Goal: Information Seeking & Learning: Learn about a topic

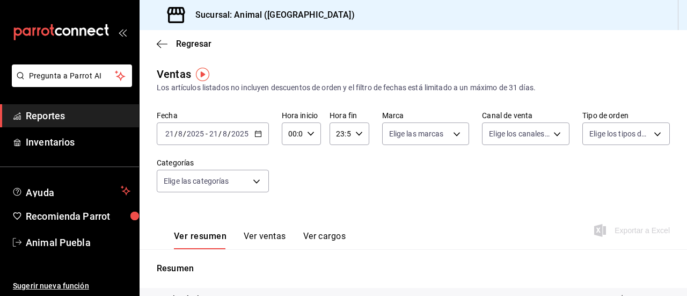
click at [262, 134] on div "[DATE] [DATE] - [DATE] [DATE]" at bounding box center [213, 133] width 112 height 23
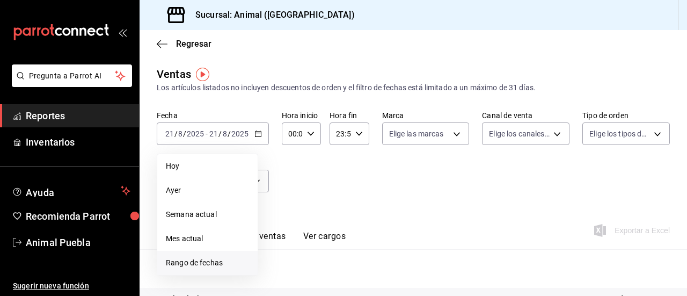
click at [225, 259] on span "Rango de fechas" at bounding box center [207, 262] width 83 height 11
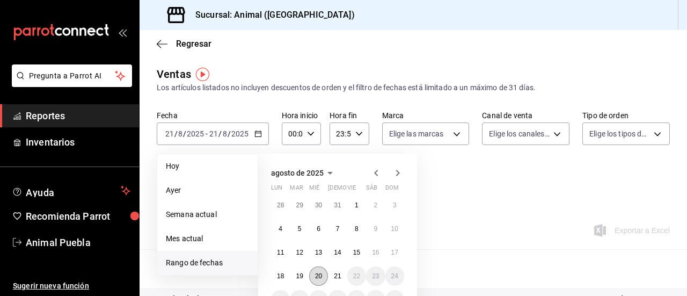
click at [321, 277] on abbr "20" at bounding box center [318, 276] width 7 height 8
click at [332, 279] on button "21" at bounding box center [337, 275] width 19 height 19
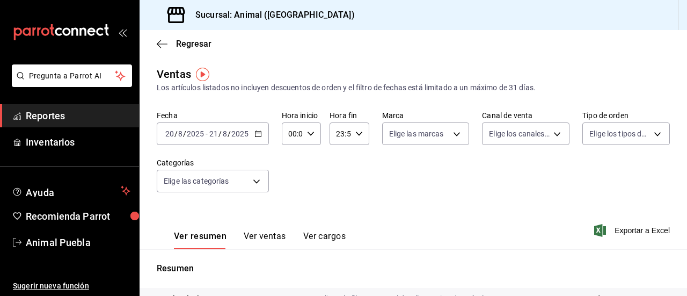
click at [309, 135] on \(Stroke\) "button" at bounding box center [311, 133] width 6 height 4
click at [295, 210] on button "02" at bounding box center [290, 212] width 15 height 21
type input "02:00"
click at [352, 135] on div at bounding box center [343, 148] width 687 height 296
click at [335, 170] on div "Fecha [DATE] [DATE] - [DATE] [DATE] Hora inicio 02:00 Hora inicio Hora fin 23:5…" at bounding box center [413, 158] width 513 height 94
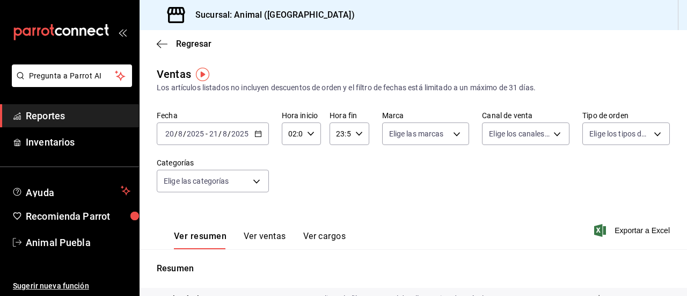
click at [355, 131] on icon "button" at bounding box center [359, 134] width 8 height 8
click at [336, 166] on span "21" at bounding box center [337, 169] width 2 height 9
type input "21:59"
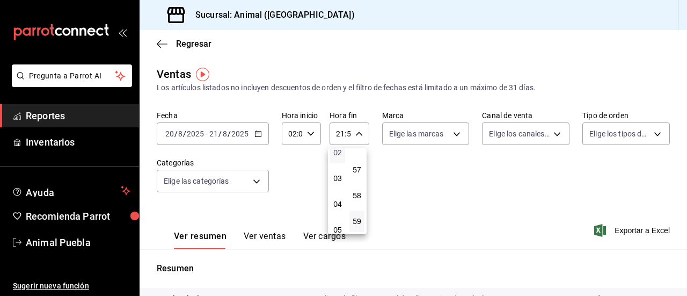
click at [338, 148] on span "02" at bounding box center [337, 152] width 2 height 9
type input "02:59"
drag, startPoint x: 338, startPoint y: 148, endPoint x: 449, endPoint y: 137, distance: 111.6
click at [449, 137] on div "00 01 02 03 04 05 06 07 08 09 10 11 12 13 14 15 16 17 18 19 20 21 22 23 00 01 0…" at bounding box center [343, 149] width 687 height 292
click at [449, 137] on div at bounding box center [343, 148] width 687 height 296
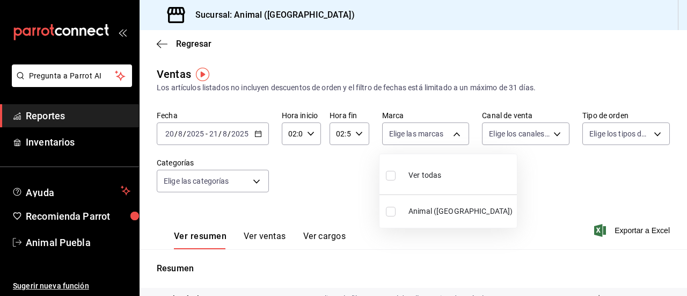
click at [449, 137] on body "Pregunta a Parrot AI Reportes Inventarios Ayuda Recomienda Parrot Animal Puebla…" at bounding box center [343, 148] width 687 height 296
click at [391, 182] on label at bounding box center [393, 175] width 14 height 16
click at [391, 180] on input "checkbox" at bounding box center [391, 176] width 10 height 10
checkbox input "false"
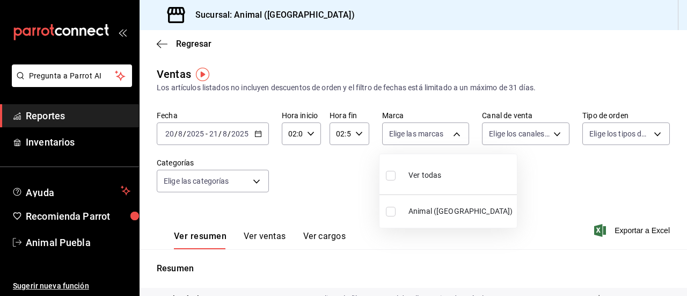
click at [391, 178] on input "checkbox" at bounding box center [391, 176] width 10 height 10
checkbox input "true"
type input "96838179-8fbb-4073-aae3-1789726318c8"
checkbox input "true"
click at [549, 131] on div at bounding box center [343, 148] width 687 height 296
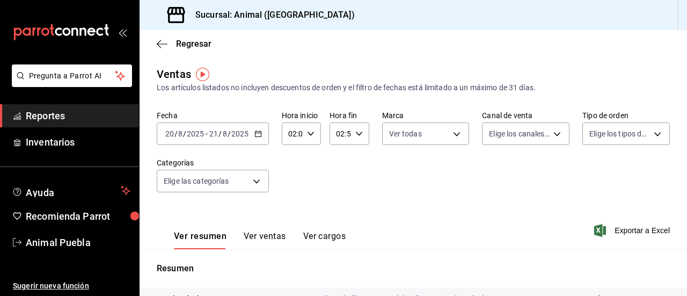
click at [549, 131] on body "Pregunta a Parrot AI Reportes Inventarios Ayuda Recomienda Parrot Animal Puebla…" at bounding box center [343, 148] width 687 height 296
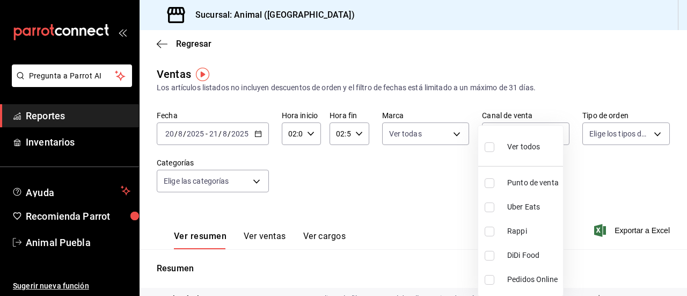
click at [488, 146] on input "checkbox" at bounding box center [490, 147] width 10 height 10
checkbox input "true"
type input "PARROT,UBER_EATS,RAPPI,DIDI_FOOD,ONLINE"
checkbox input "true"
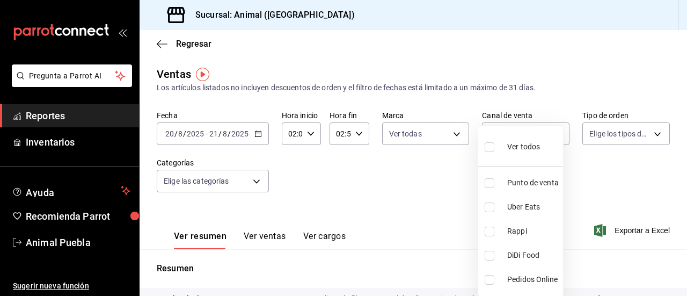
checkbox input "true"
click at [647, 131] on div at bounding box center [343, 148] width 687 height 296
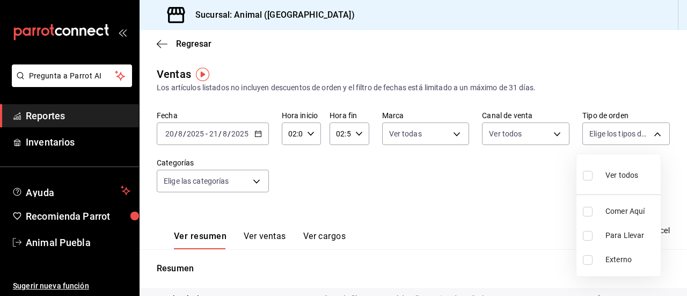
click at [647, 131] on body "Pregunta a Parrot AI Reportes Inventarios Ayuda Recomienda Parrot Animal Puebla…" at bounding box center [343, 148] width 687 height 296
click at [586, 172] on input "checkbox" at bounding box center [588, 176] width 10 height 10
checkbox input "true"
type input "89cc3392-1a89-49ed-91c4-e66ea58282e1,025cf6ae-25b7-4698-bb98-3d77af74a196,EXTER…"
checkbox input "true"
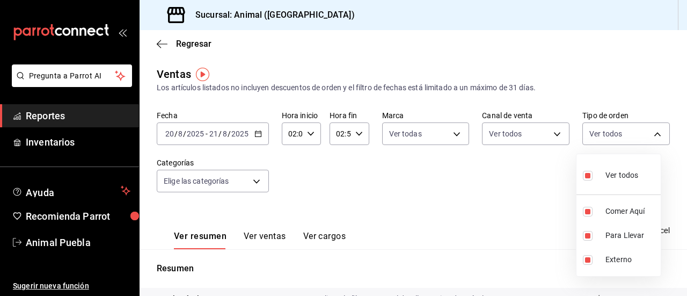
checkbox input "true"
click at [253, 183] on div at bounding box center [343, 148] width 687 height 296
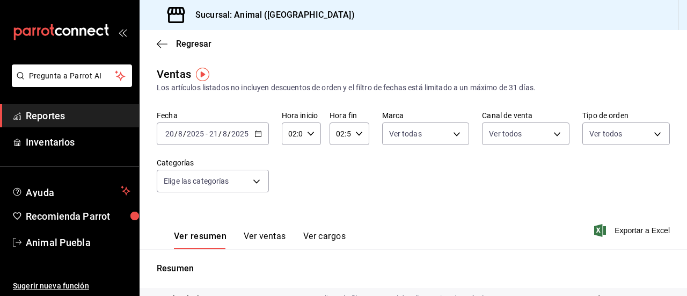
click at [253, 183] on body "Pregunta a Parrot AI Reportes Inventarios Ayuda Recomienda Parrot Animal Puebla…" at bounding box center [343, 148] width 687 height 296
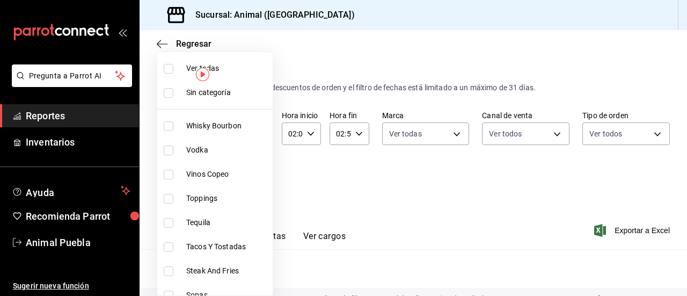
click at [166, 70] on input "checkbox" at bounding box center [169, 69] width 10 height 10
checkbox input "true"
type input "696422f3-042f-4992-a796-20cec1d2addd,ab2f2cdd-2d2d-455a-bd59-969ed93fbee5,5744a…"
checkbox input "true"
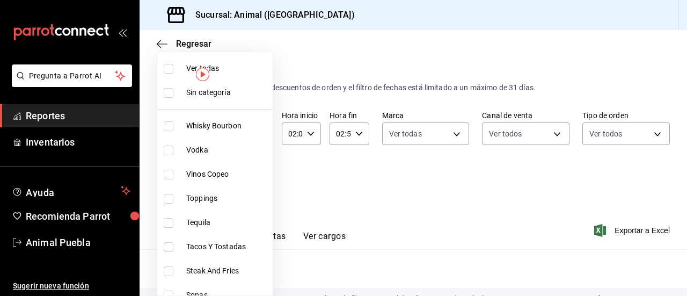
checkbox input "true"
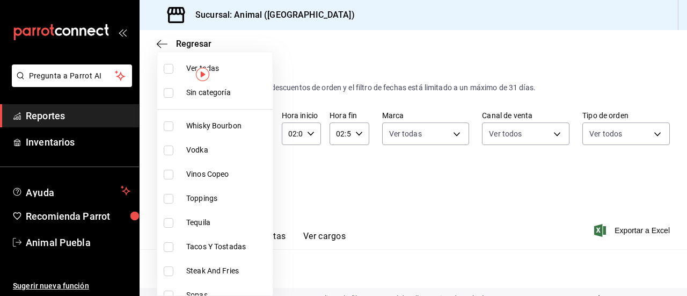
checkbox input "true"
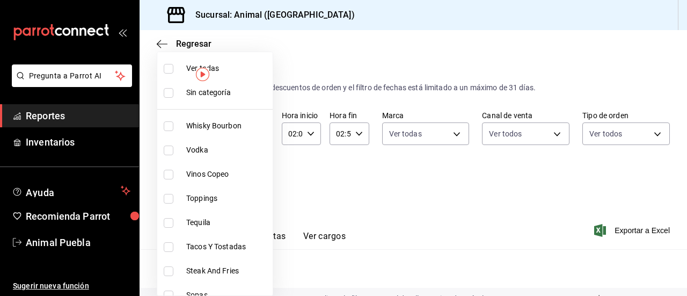
checkbox input "true"
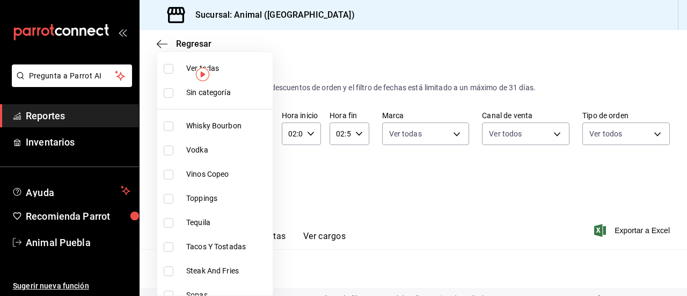
checkbox input "true"
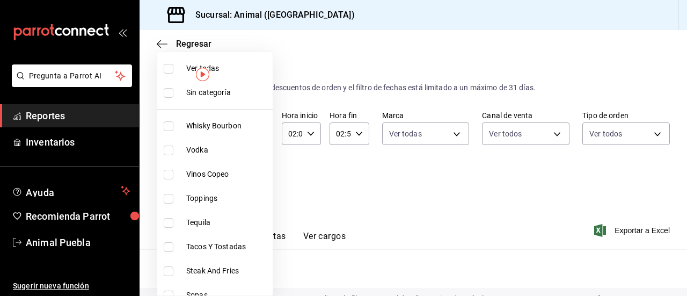
checkbox input "true"
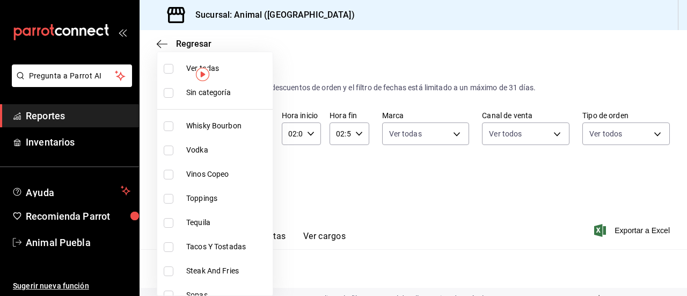
checkbox input "true"
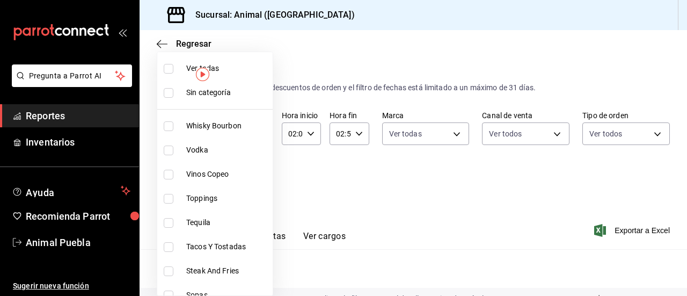
checkbox input "true"
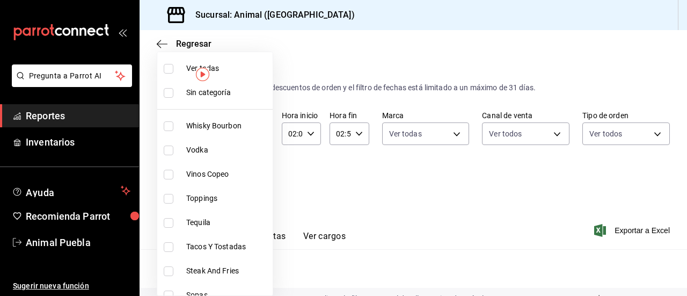
checkbox input "true"
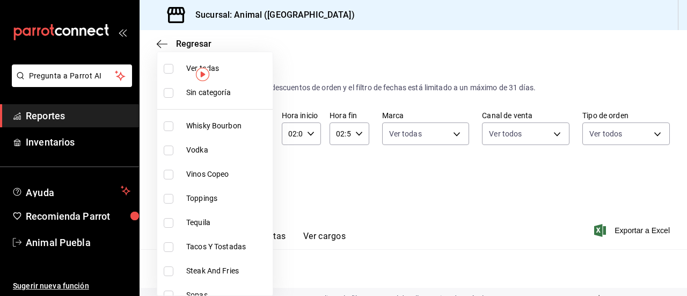
checkbox input "true"
click at [409, 232] on div at bounding box center [343, 148] width 687 height 296
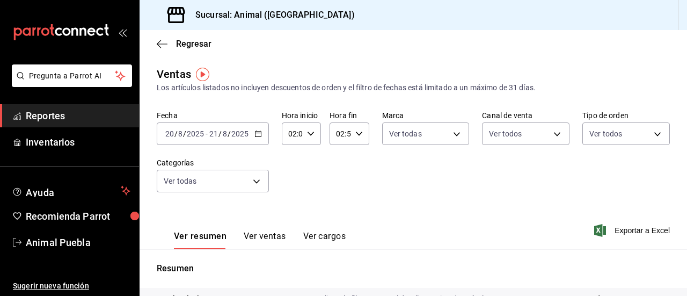
click at [266, 237] on button "Ver ventas" at bounding box center [265, 240] width 42 height 18
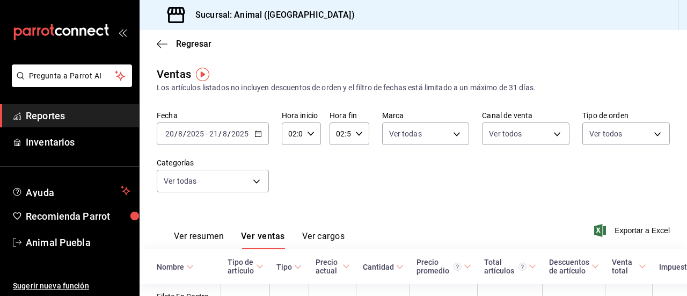
click at [280, 280] on th "Tipo" at bounding box center [289, 266] width 39 height 34
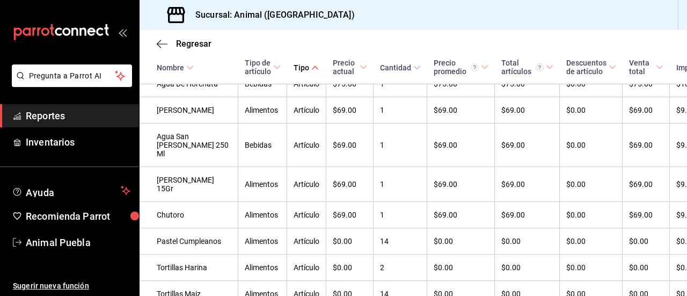
scroll to position [3696, 0]
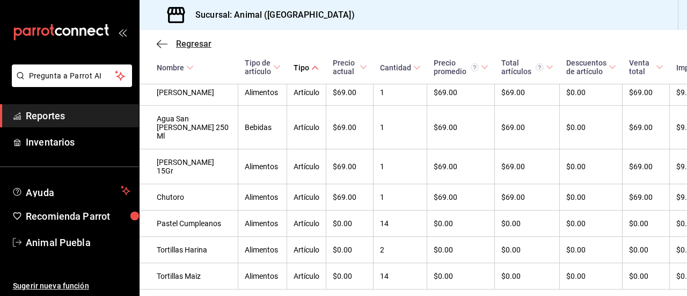
click at [160, 44] on icon "button" at bounding box center [162, 44] width 11 height 10
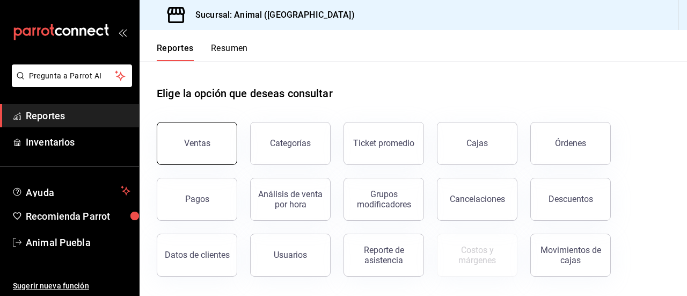
click at [197, 141] on div "Ventas" at bounding box center [197, 143] width 26 height 10
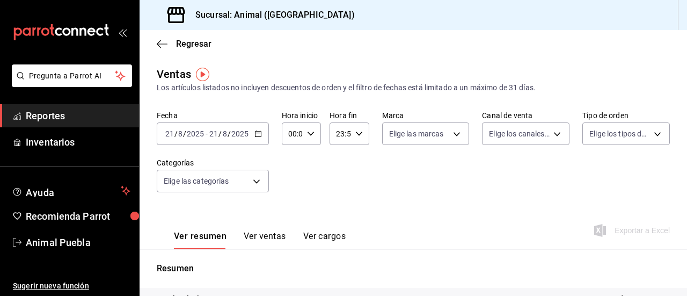
click at [255, 138] on div "[DATE] [DATE] - [DATE] [DATE]" at bounding box center [213, 133] width 112 height 23
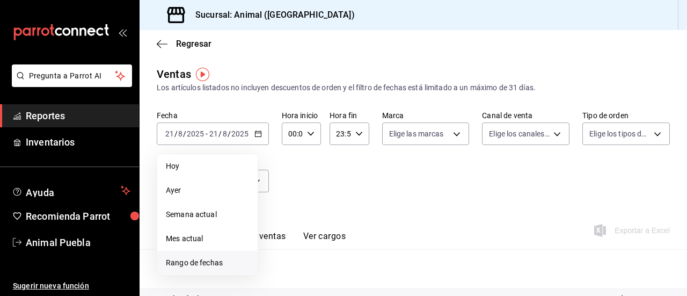
click at [214, 258] on span "Rango de fechas" at bounding box center [207, 262] width 83 height 11
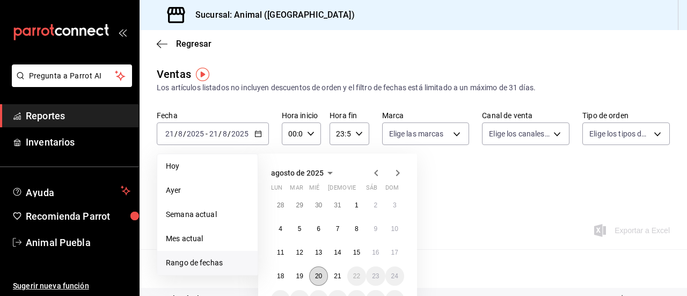
click at [326, 274] on button "20" at bounding box center [318, 275] width 19 height 19
click at [332, 274] on button "21" at bounding box center [337, 275] width 19 height 19
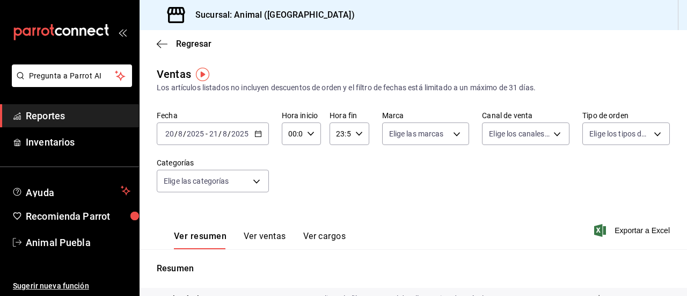
click at [310, 135] on \(Stroke\) "button" at bounding box center [311, 133] width 6 height 4
click at [290, 215] on span "02" at bounding box center [290, 212] width 2 height 9
type input "02:00"
click at [355, 138] on div at bounding box center [343, 148] width 687 height 296
click at [355, 138] on div "23:59 Hora fin" at bounding box center [349, 133] width 39 height 23
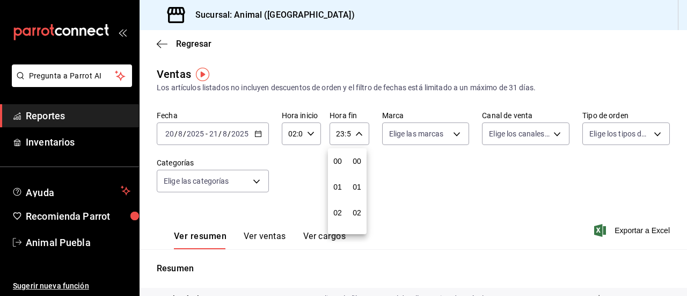
scroll to position [1460, 0]
click at [339, 170] on span "21" at bounding box center [337, 169] width 2 height 9
type input "21:59"
click at [339, 170] on span "02" at bounding box center [337, 174] width 2 height 9
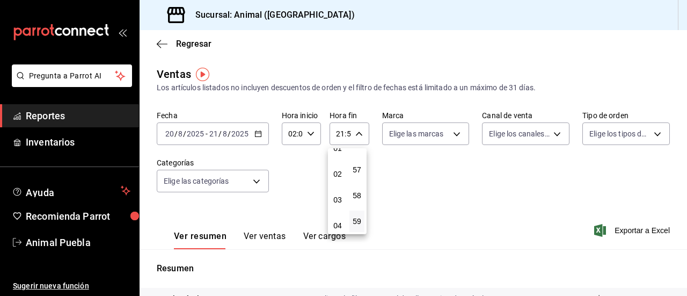
type input "02:59"
click at [453, 134] on div at bounding box center [343, 148] width 687 height 296
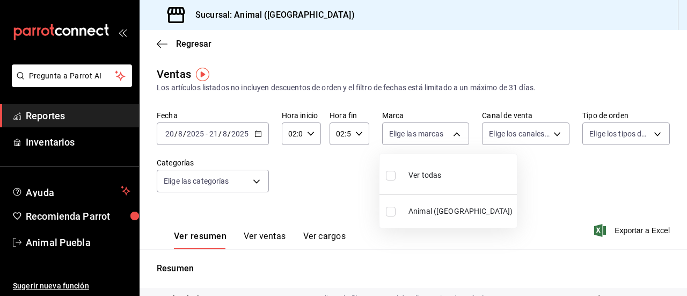
click at [453, 134] on body "Pregunta a Parrot AI Reportes Inventarios Ayuda Recomienda Parrot Animal Puebla…" at bounding box center [343, 148] width 687 height 296
click at [389, 178] on input "checkbox" at bounding box center [391, 176] width 10 height 10
checkbox input "true"
type input "96838179-8fbb-4073-aae3-1789726318c8"
checkbox input "true"
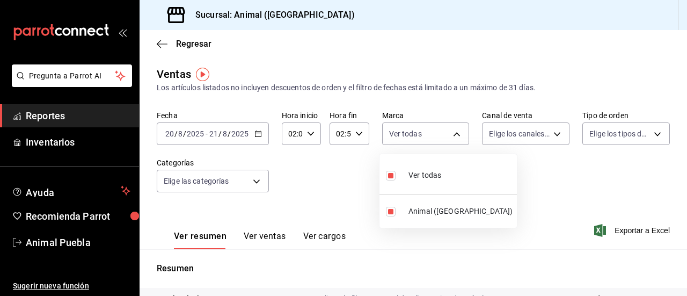
click at [545, 136] on div at bounding box center [343, 148] width 687 height 296
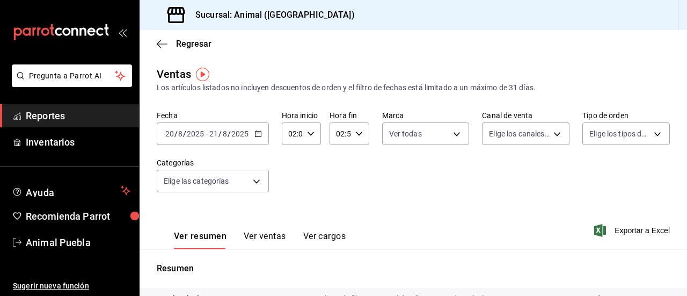
click at [545, 136] on body "Pregunta a Parrot AI Reportes Inventarios Ayuda Recomienda Parrot Animal Puebla…" at bounding box center [343, 148] width 687 height 296
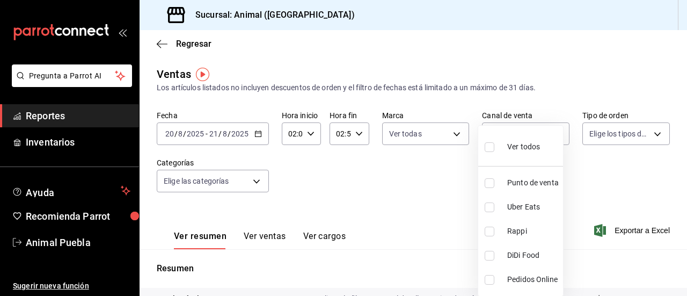
click at [490, 144] on input "checkbox" at bounding box center [490, 147] width 10 height 10
checkbox input "true"
type input "PARROT,UBER_EATS,RAPPI,DIDI_FOOD,ONLINE"
checkbox input "true"
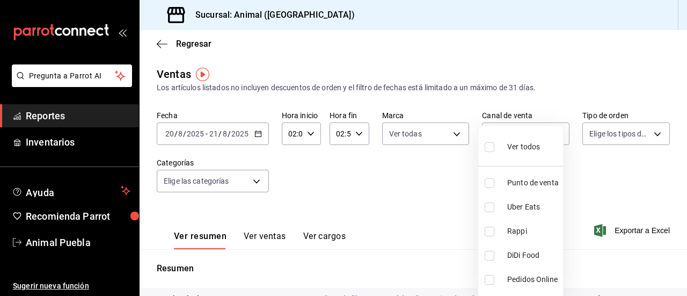
checkbox input "true"
click at [644, 139] on div at bounding box center [343, 148] width 687 height 296
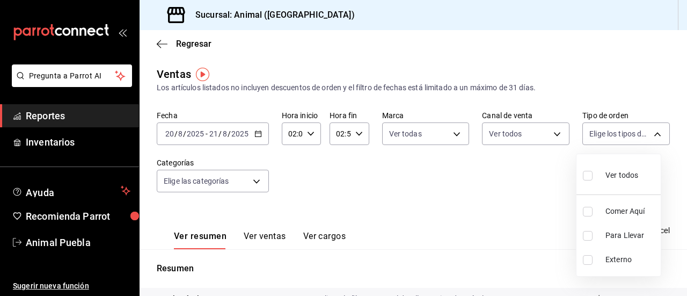
click at [644, 139] on body "Pregunta a Parrot AI Reportes Inventarios Ayuda Recomienda Parrot Animal Puebla…" at bounding box center [343, 148] width 687 height 296
click at [590, 173] on input "checkbox" at bounding box center [588, 176] width 10 height 10
checkbox input "true"
type input "89cc3392-1a89-49ed-91c4-e66ea58282e1,025cf6ae-25b7-4698-bb98-3d77af74a196,EXTER…"
checkbox input "true"
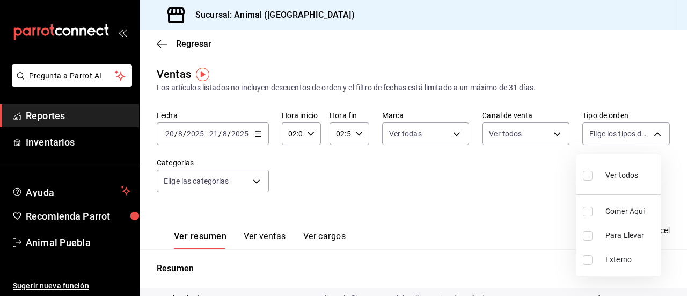
checkbox input "true"
click at [258, 178] on div at bounding box center [343, 148] width 687 height 296
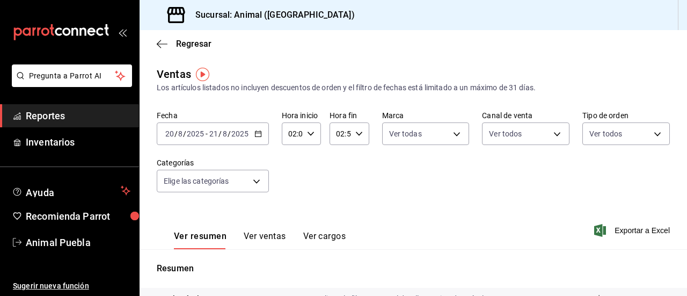
click at [258, 178] on body "Pregunta a Parrot AI Reportes Inventarios Ayuda Recomienda Parrot Animal Puebla…" at bounding box center [343, 148] width 687 height 296
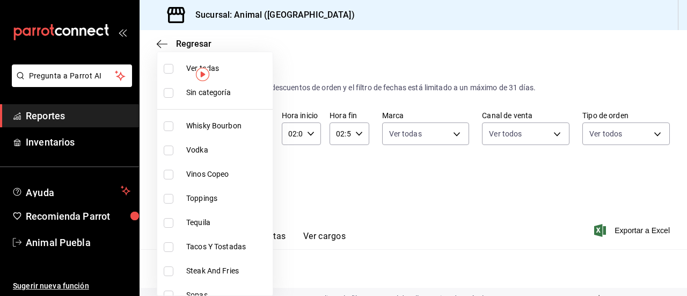
click at [166, 70] on input "checkbox" at bounding box center [169, 69] width 10 height 10
checkbox input "true"
type input "696422f3-042f-4992-a796-20cec1d2addd,ab2f2cdd-2d2d-455a-bd59-969ed93fbee5,5744a…"
checkbox input "true"
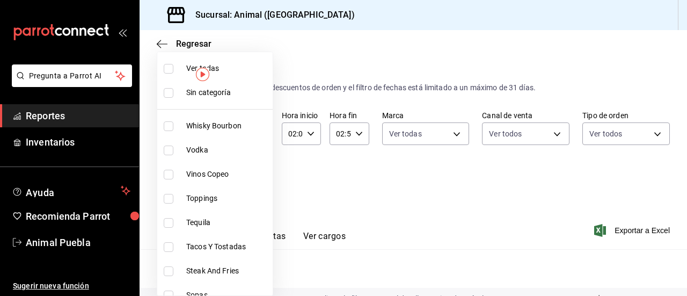
checkbox input "true"
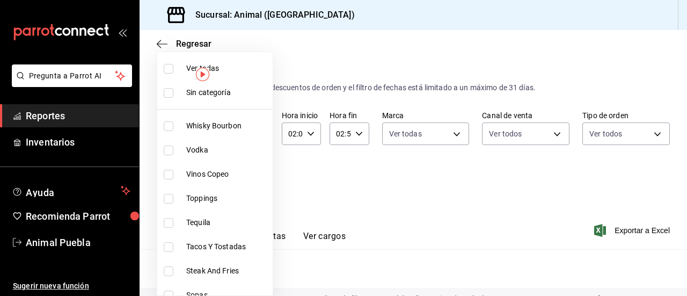
checkbox input "true"
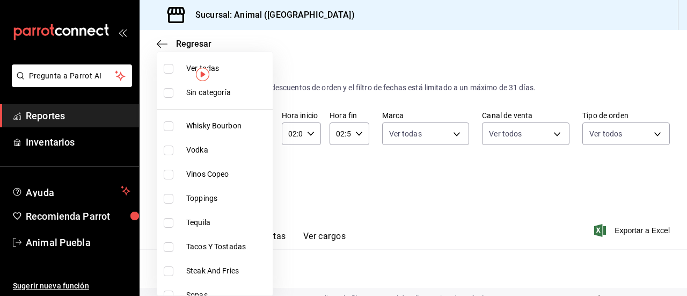
checkbox input "true"
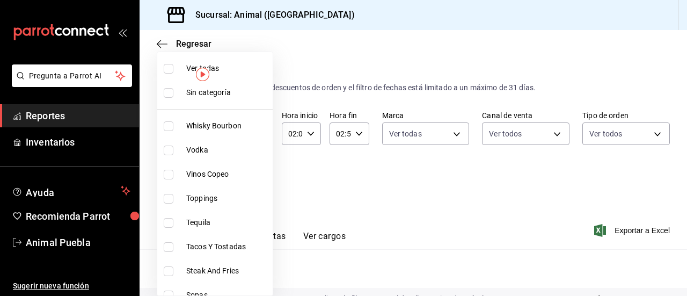
checkbox input "true"
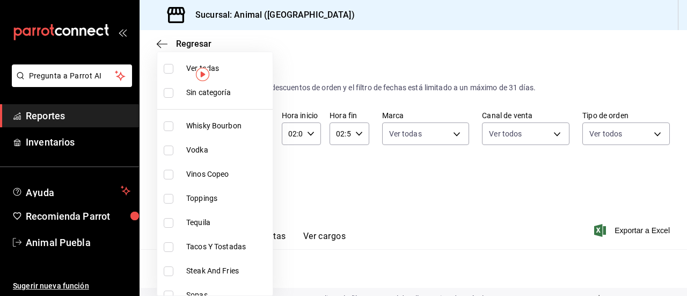
checkbox input "true"
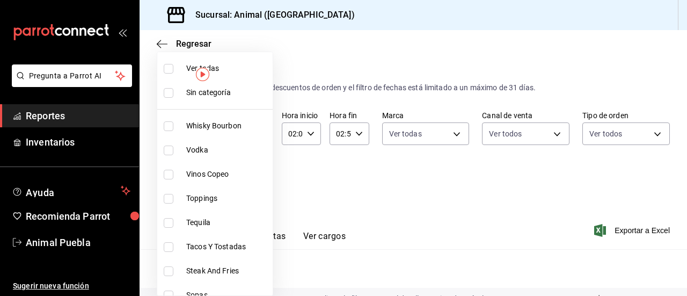
checkbox input "true"
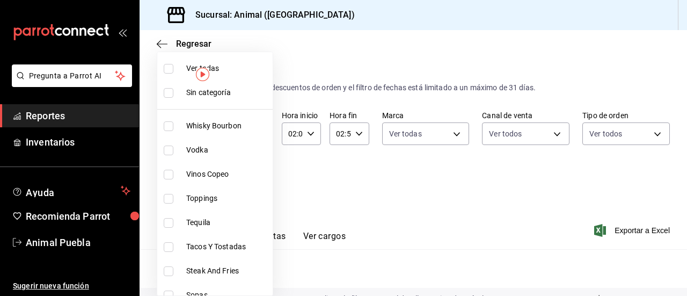
checkbox input "true"
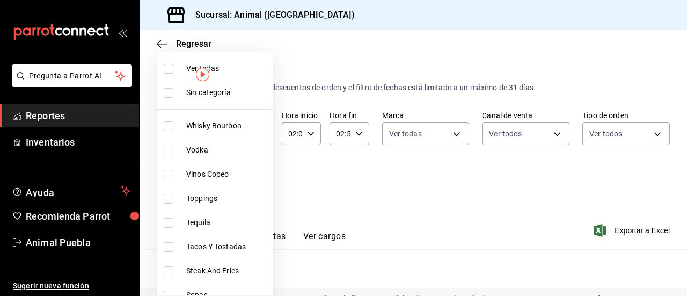
checkbox input "true"
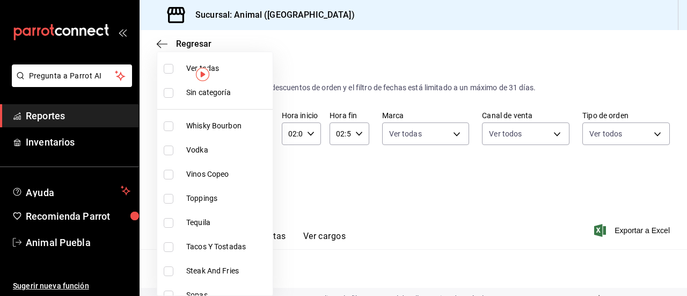
checkbox input "true"
click at [430, 201] on div at bounding box center [343, 148] width 687 height 296
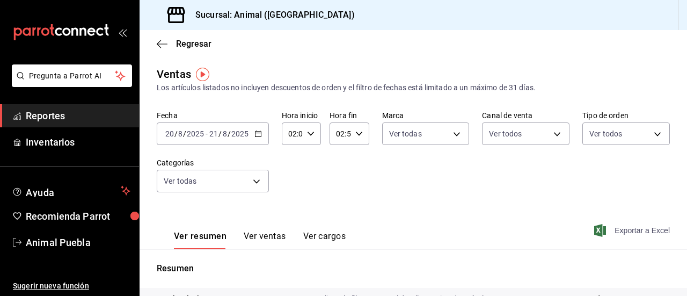
click at [618, 227] on span "Exportar a Excel" at bounding box center [633, 230] width 74 height 13
click at [126, 116] on span "Reportes" at bounding box center [78, 115] width 105 height 14
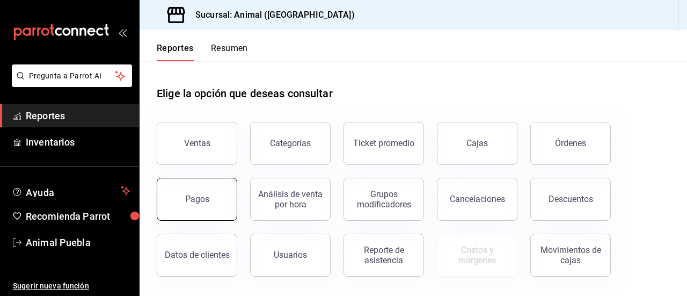
click at [205, 185] on button "Pagos" at bounding box center [197, 199] width 81 height 43
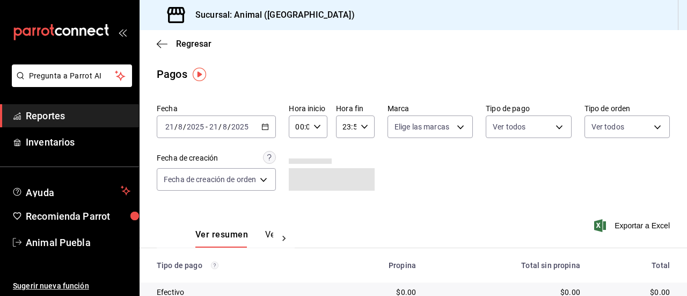
click at [269, 122] on div "[DATE] [DATE] - [DATE] [DATE]" at bounding box center [216, 126] width 119 height 23
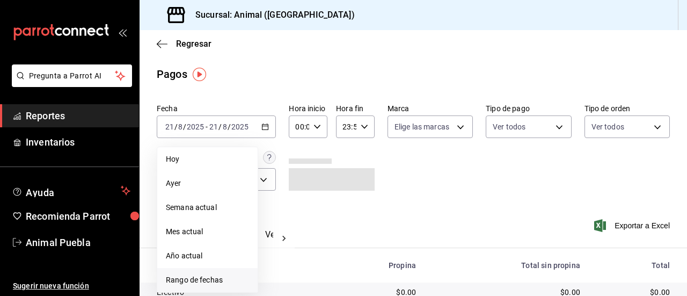
click at [223, 272] on li "Rango de fechas" at bounding box center [207, 280] width 100 height 24
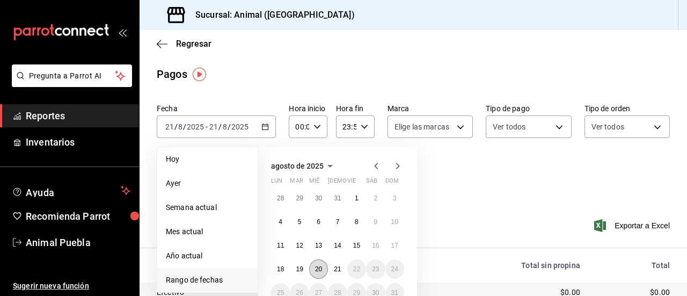
click at [313, 269] on button "20" at bounding box center [318, 268] width 19 height 19
click at [328, 268] on button "21" at bounding box center [337, 268] width 19 height 19
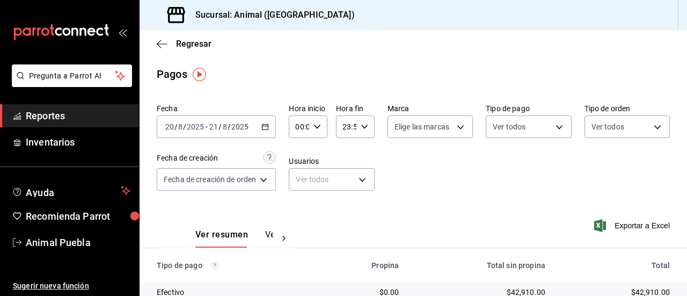
click at [318, 128] on icon "button" at bounding box center [317, 127] width 8 height 8
click at [300, 202] on span "02" at bounding box center [299, 205] width 2 height 9
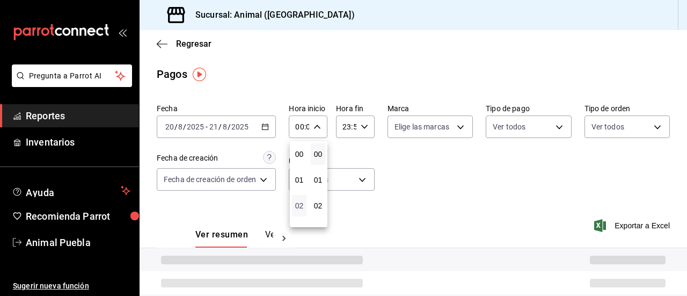
type input "02:00"
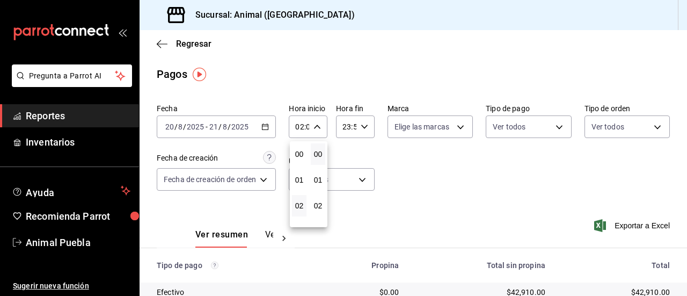
click at [361, 125] on div at bounding box center [343, 148] width 687 height 296
click at [361, 125] on \(Stroke\) "button" at bounding box center [364, 127] width 6 height 4
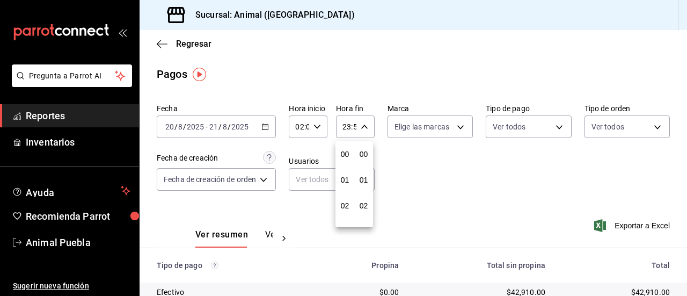
scroll to position [1460, 0]
click at [346, 162] on span "21" at bounding box center [345, 162] width 2 height 9
type input "21:59"
click at [346, 152] on span "03" at bounding box center [345, 149] width 2 height 9
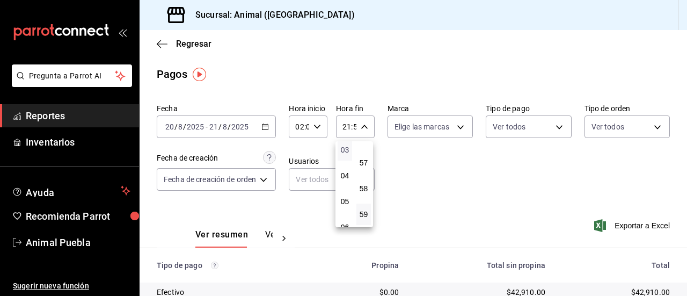
type input "03:59"
click at [454, 128] on div at bounding box center [343, 148] width 687 height 296
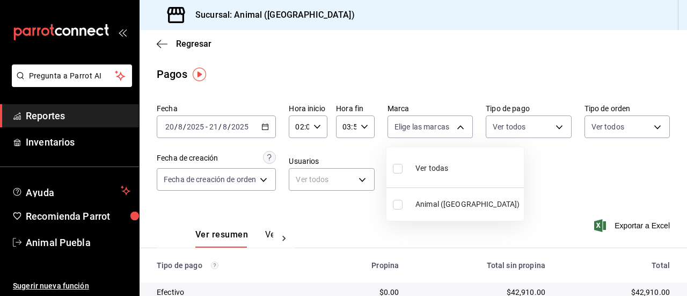
click at [454, 128] on body "Pregunta a Parrot AI Reportes Inventarios Ayuda Recomienda Parrot Animal Puebla…" at bounding box center [343, 148] width 687 height 296
click at [401, 167] on input "checkbox" at bounding box center [398, 169] width 10 height 10
checkbox input "true"
type input "96838179-8fbb-4073-aae3-1789726318c8"
checkbox input "true"
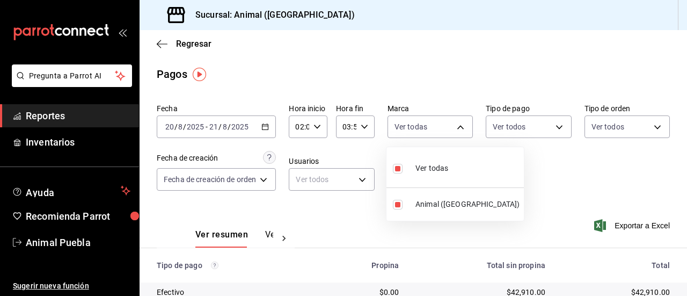
click at [549, 127] on div at bounding box center [343, 148] width 687 height 296
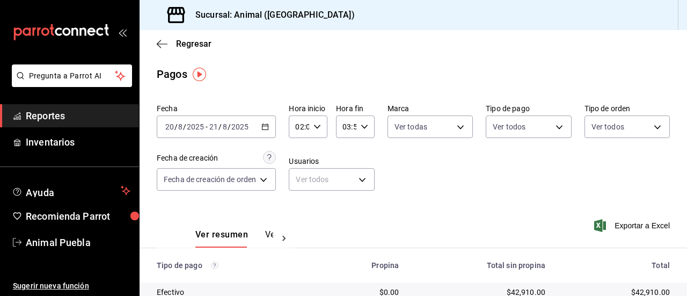
click at [549, 127] on body "Pregunta a Parrot AI Reportes Inventarios Ayuda Recomienda Parrot Animal Puebla…" at bounding box center [343, 148] width 687 height 296
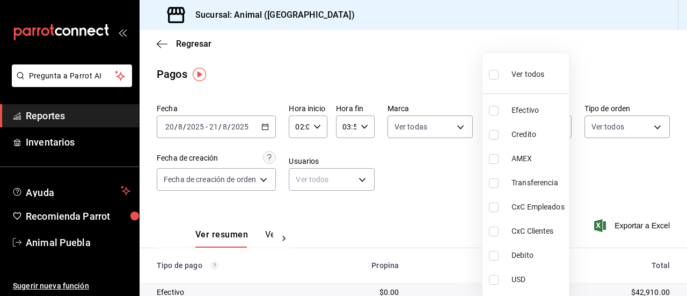
click at [493, 74] on input "checkbox" at bounding box center [494, 75] width 10 height 10
checkbox input "true"
type input "406eaf07-0ba3-476d-b4b3-558a4329142f,8fae7823-7282-42ef-92d0-8abdc0a1b7d2,68543…"
checkbox input "true"
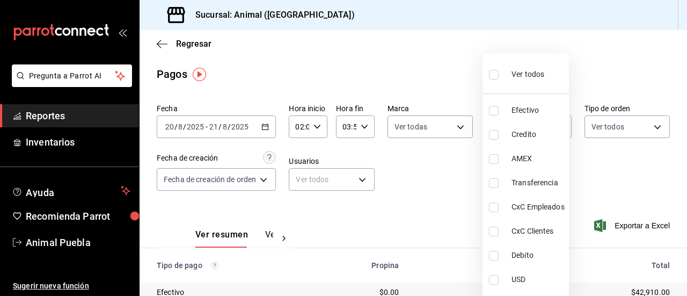
checkbox input "true"
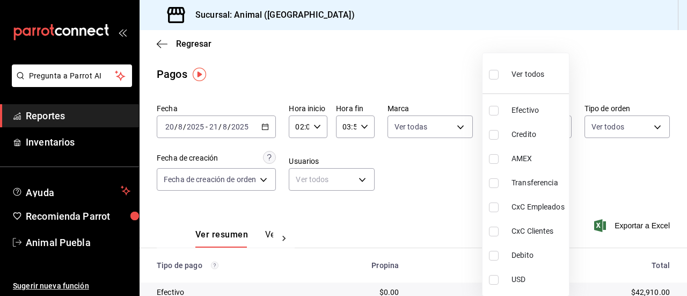
checkbox input "true"
click at [647, 128] on div at bounding box center [343, 148] width 687 height 296
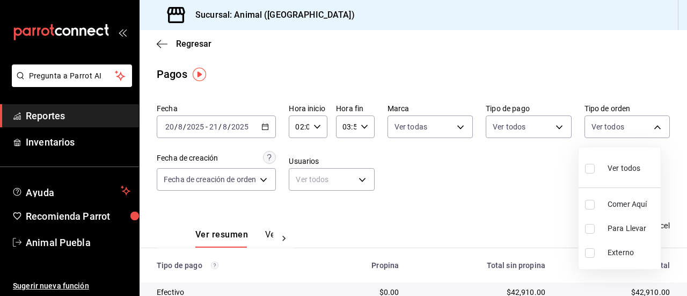
click at [647, 128] on body "Pregunta a Parrot AI Reportes Inventarios Ayuda Recomienda Parrot Animal Puebla…" at bounding box center [343, 148] width 687 height 296
click at [591, 169] on input "checkbox" at bounding box center [590, 169] width 10 height 10
checkbox input "true"
type input "89cc3392-1a89-49ed-91c4-e66ea58282e1,025cf6ae-25b7-4698-bb98-3d77af74a196,EXTER…"
checkbox input "true"
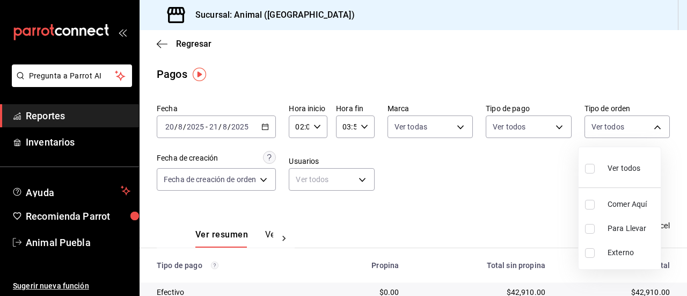
checkbox input "true"
click at [442, 286] on div at bounding box center [343, 148] width 687 height 296
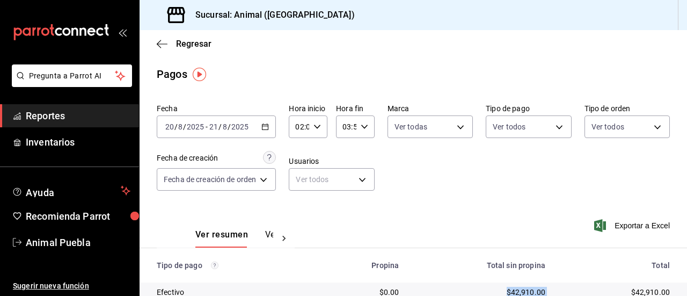
click at [442, 286] on td "$42,910.00" at bounding box center [480, 291] width 147 height 19
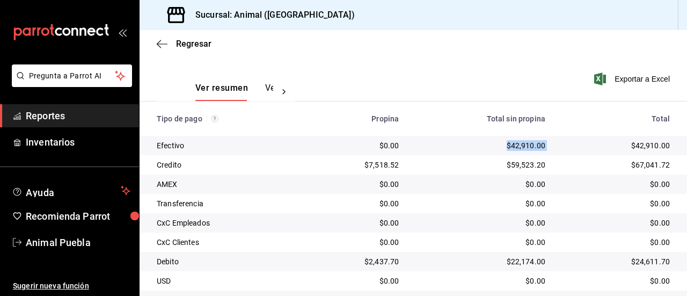
scroll to position [172, 0]
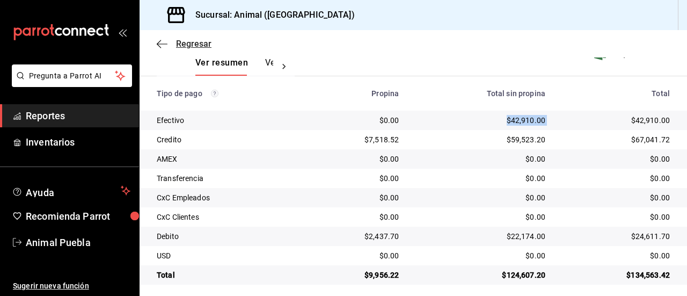
click at [164, 43] on icon "button" at bounding box center [162, 44] width 11 height 10
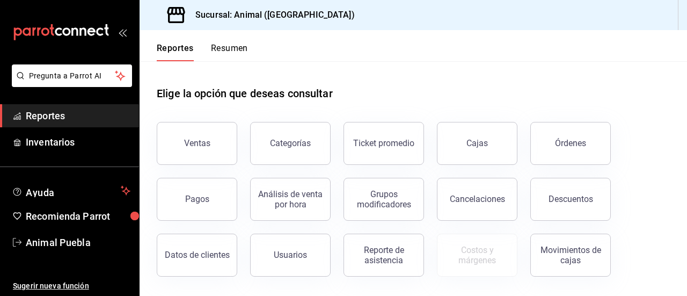
click at [196, 116] on div "Ventas" at bounding box center [190, 137] width 93 height 56
click at [196, 128] on button "Ventas" at bounding box center [197, 143] width 81 height 43
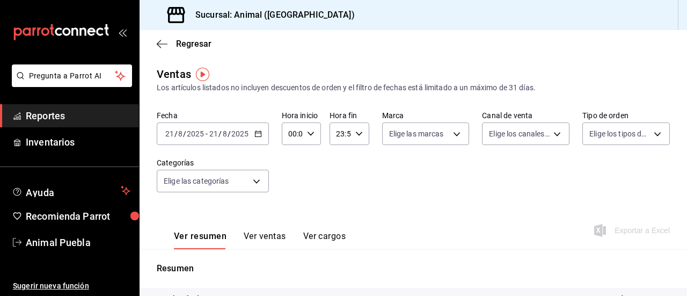
click at [257, 134] on icon "button" at bounding box center [258, 134] width 8 height 8
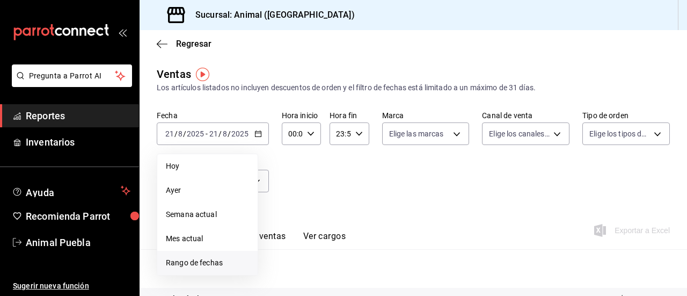
click at [204, 258] on span "Rango de fechas" at bounding box center [207, 262] width 83 height 11
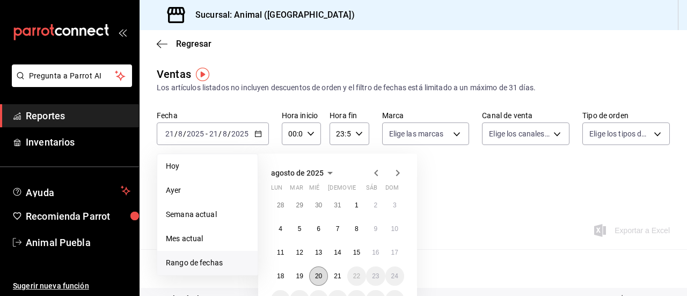
click at [318, 273] on abbr "20" at bounding box center [318, 276] width 7 height 8
click at [333, 277] on button "21" at bounding box center [337, 275] width 19 height 19
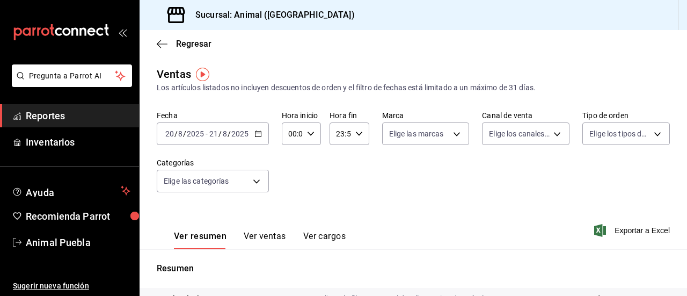
click at [308, 136] on icon "button" at bounding box center [311, 134] width 8 height 8
click at [295, 211] on button "02" at bounding box center [290, 212] width 15 height 21
type input "02:00"
click at [356, 136] on div at bounding box center [343, 148] width 687 height 296
click at [356, 136] on icon "button" at bounding box center [359, 134] width 8 height 8
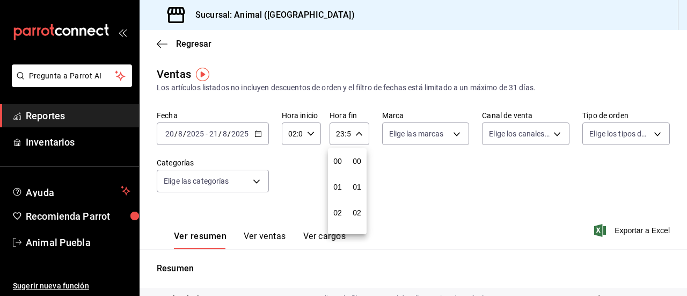
scroll to position [1460, 0]
click at [336, 194] on span "22" at bounding box center [337, 195] width 2 height 9
type input "22:59"
click at [339, 213] on span "02" at bounding box center [337, 212] width 2 height 9
type input "02:59"
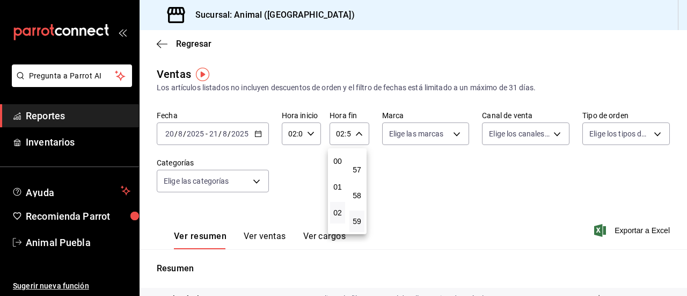
click at [448, 133] on div at bounding box center [343, 148] width 687 height 296
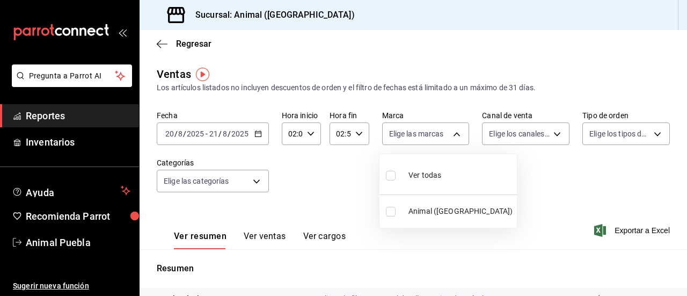
click at [448, 133] on body "Pregunta a Parrot AI Reportes Inventarios Ayuda Recomienda Parrot Animal Puebla…" at bounding box center [343, 148] width 687 height 296
click at [394, 172] on input "checkbox" at bounding box center [391, 176] width 10 height 10
checkbox input "true"
type input "96838179-8fbb-4073-aae3-1789726318c8"
checkbox input "true"
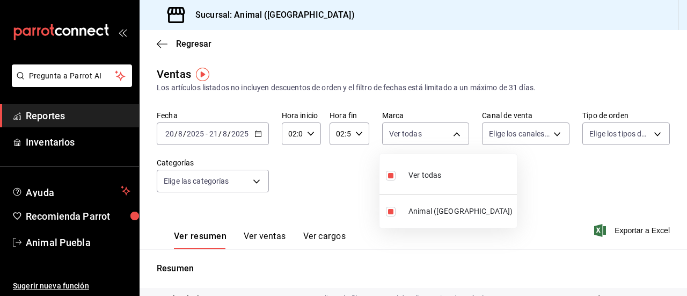
drag, startPoint x: 394, startPoint y: 172, endPoint x: 548, endPoint y: 135, distance: 158.4
click at [548, 135] on div "Ver todas Animal ([GEOGRAPHIC_DATA])" at bounding box center [343, 148] width 687 height 296
click at [548, 135] on div at bounding box center [343, 148] width 687 height 296
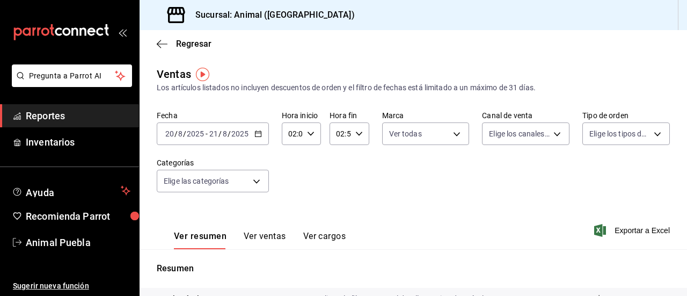
click at [548, 135] on body "Pregunta a Parrot AI Reportes Inventarios Ayuda Recomienda Parrot Animal Puebla…" at bounding box center [343, 148] width 687 height 296
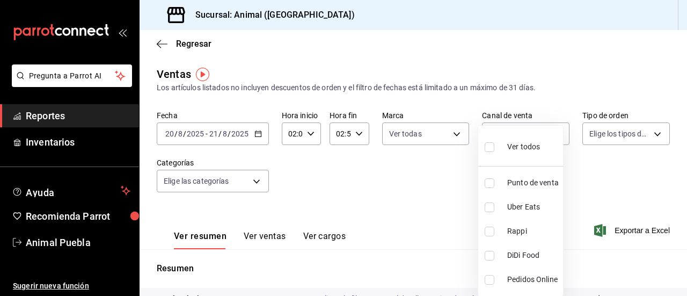
click at [487, 144] on input "checkbox" at bounding box center [490, 147] width 10 height 10
checkbox input "true"
type input "PARROT,UBER_EATS,RAPPI,DIDI_FOOD,ONLINE"
checkbox input "true"
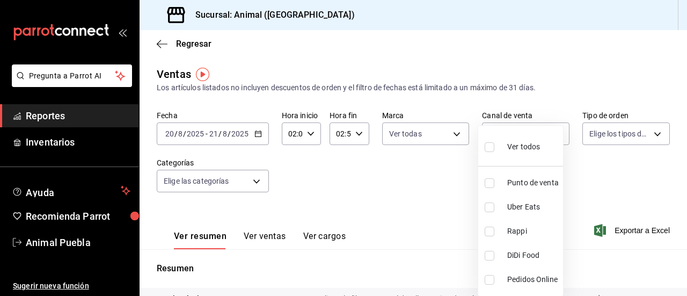
checkbox input "true"
click at [651, 131] on div at bounding box center [343, 148] width 687 height 296
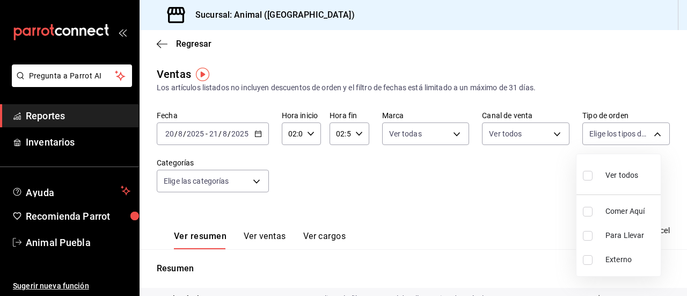
click at [651, 131] on body "Pregunta a Parrot AI Reportes Inventarios Ayuda Recomienda Parrot Animal Puebla…" at bounding box center [343, 148] width 687 height 296
click at [585, 173] on input "checkbox" at bounding box center [588, 176] width 10 height 10
checkbox input "true"
type input "89cc3392-1a89-49ed-91c4-e66ea58282e1,025cf6ae-25b7-4698-bb98-3d77af74a196,EXTER…"
checkbox input "true"
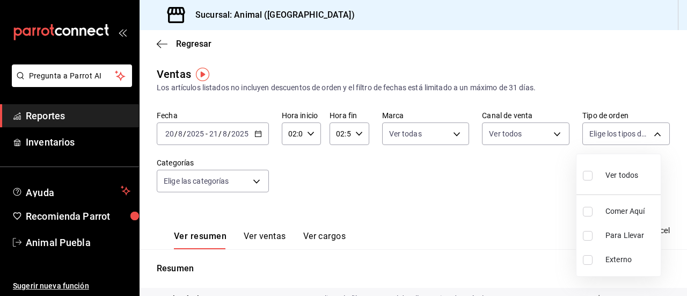
checkbox input "true"
click at [255, 184] on div at bounding box center [343, 148] width 687 height 296
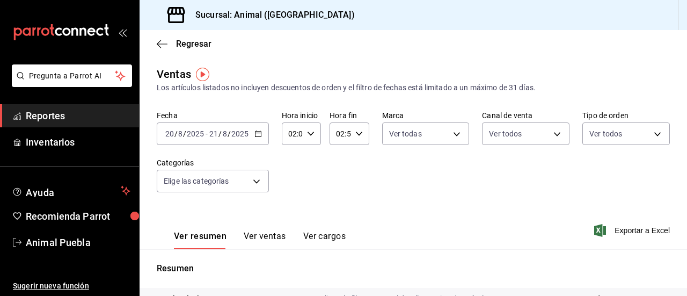
click at [255, 184] on body "Pregunta a Parrot AI Reportes Inventarios Ayuda Recomienda Parrot Animal Puebla…" at bounding box center [343, 148] width 687 height 296
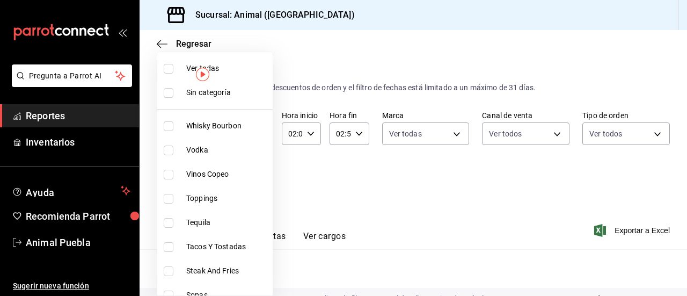
click at [164, 69] on input "checkbox" at bounding box center [169, 69] width 10 height 10
checkbox input "true"
type input "696422f3-042f-4992-a796-20cec1d2addd,ab2f2cdd-2d2d-455a-bd59-969ed93fbee5,5744a…"
checkbox input "true"
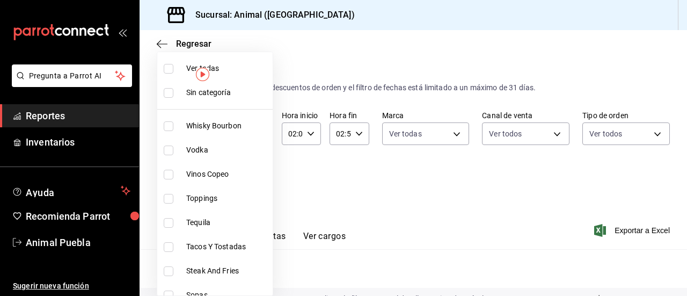
checkbox input "true"
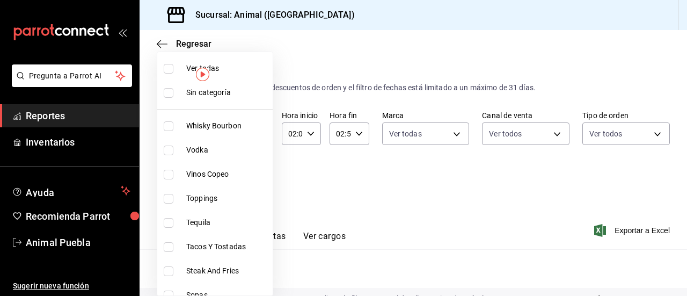
checkbox input "true"
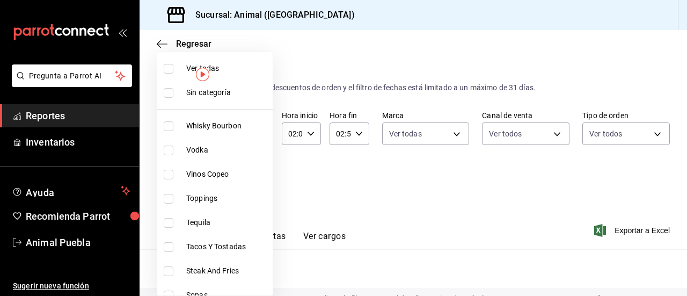
checkbox input "true"
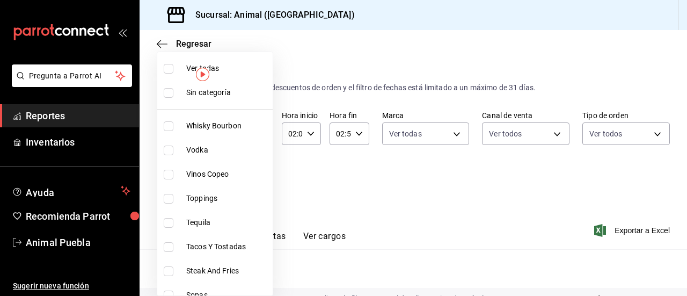
checkbox input "true"
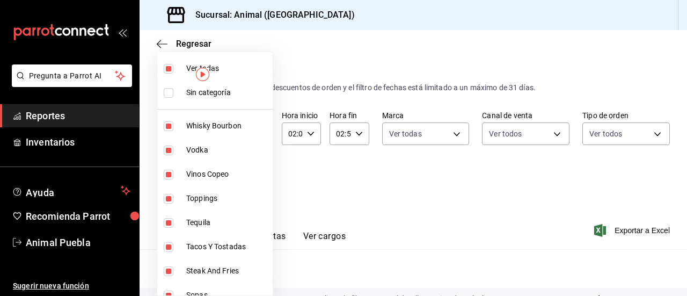
click at [371, 224] on div at bounding box center [343, 148] width 687 height 296
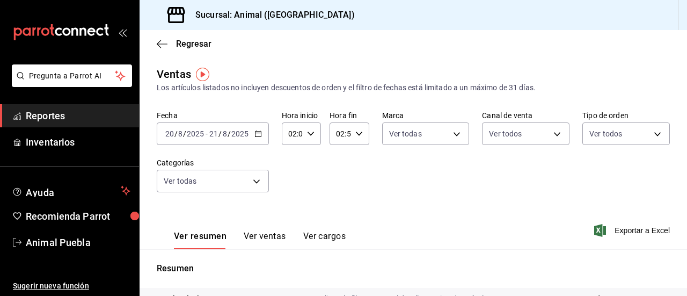
click at [269, 241] on button "Ver ventas" at bounding box center [265, 240] width 42 height 18
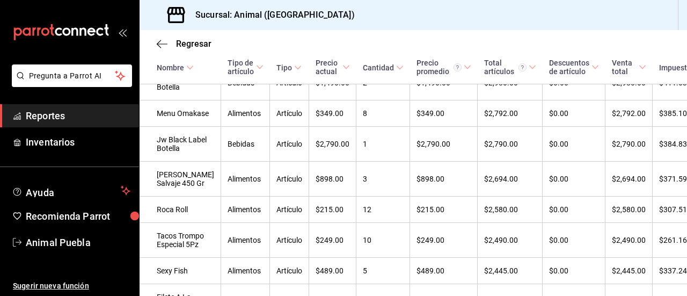
scroll to position [558, 0]
